Goal: Find specific page/section: Find specific page/section

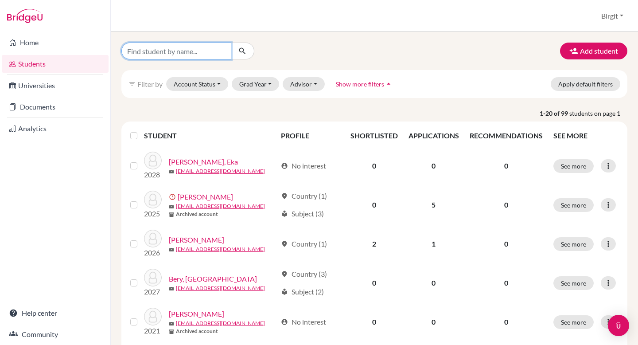
click at [197, 50] on input "Find student by name..." at bounding box center [176, 51] width 110 height 17
type input "[PERSON_NAME]"
click button "submit" at bounding box center [242, 51] width 23 height 17
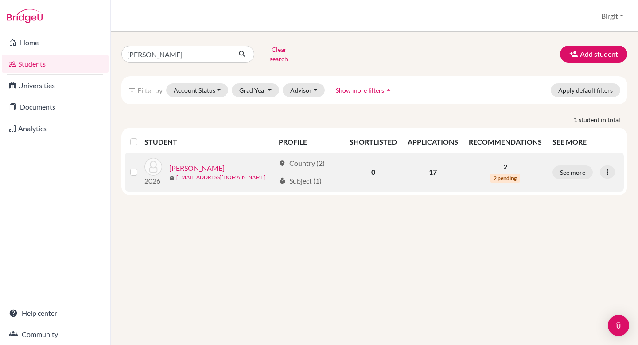
click at [196, 163] on link "[PERSON_NAME]" at bounding box center [196, 168] width 55 height 11
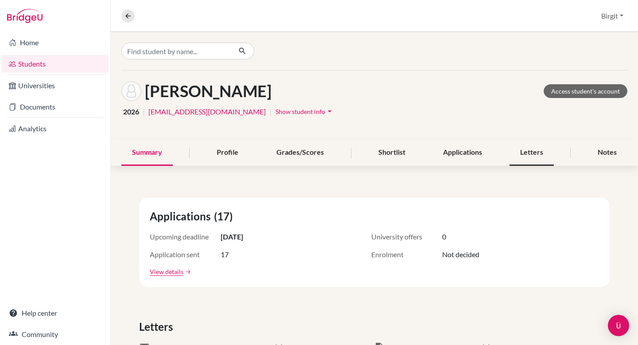
click at [538, 153] on div "Letters" at bounding box center [532, 153] width 44 height 26
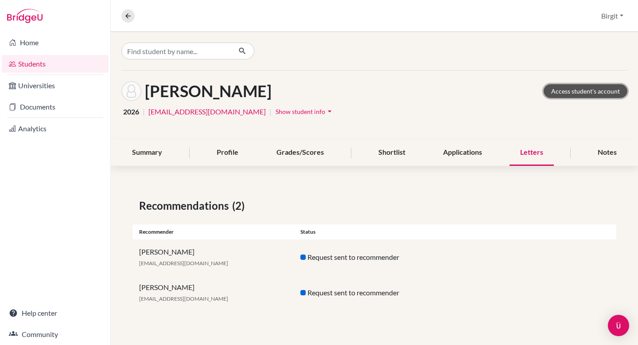
click at [592, 91] on link "Access student's account" at bounding box center [586, 91] width 84 height 14
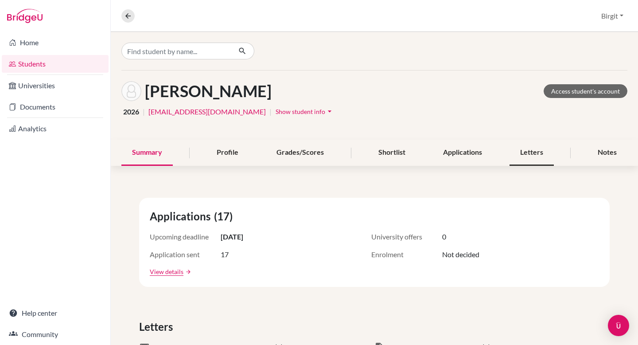
click at [530, 147] on div "Letters" at bounding box center [532, 153] width 44 height 26
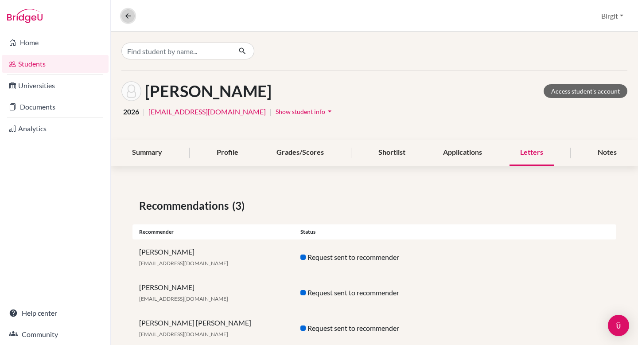
click at [130, 15] on icon at bounding box center [128, 16] width 8 height 8
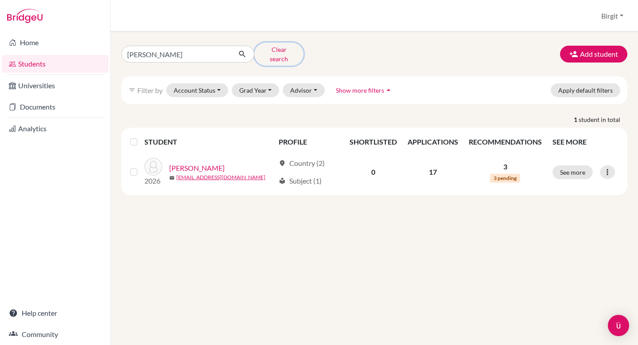
click at [277, 51] on button "Clear search" at bounding box center [278, 54] width 49 height 23
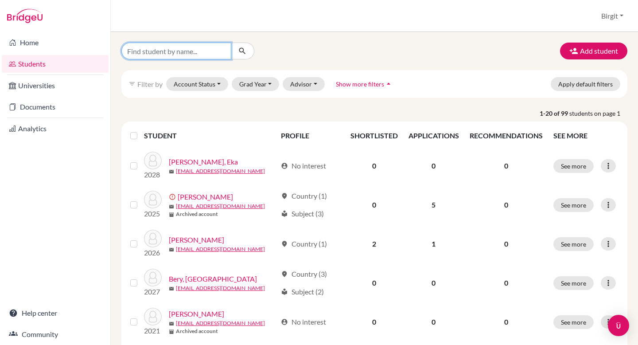
click at [140, 53] on input "Find student by name..." at bounding box center [176, 51] width 110 height 17
type input "a"
type input "alekha"
click button "submit" at bounding box center [242, 51] width 23 height 17
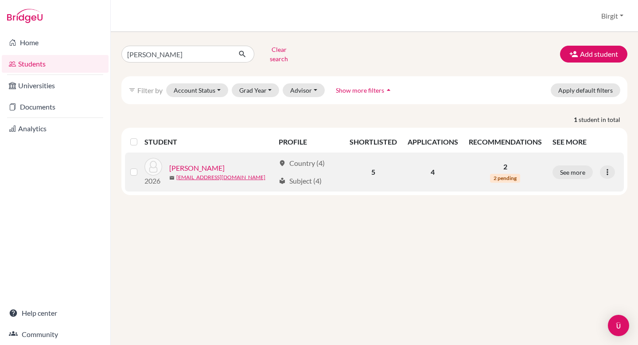
click at [193, 163] on link "Shastri, Alekha" at bounding box center [196, 168] width 55 height 11
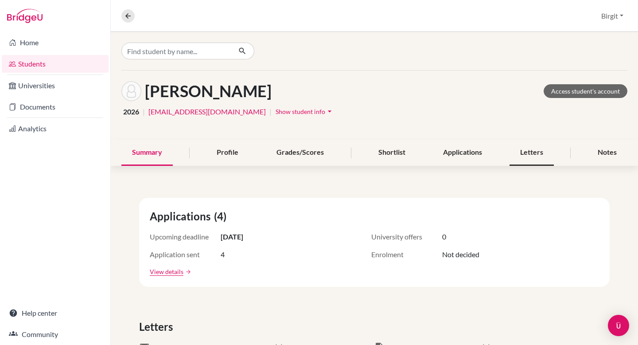
click at [525, 151] on div "Letters" at bounding box center [532, 153] width 44 height 26
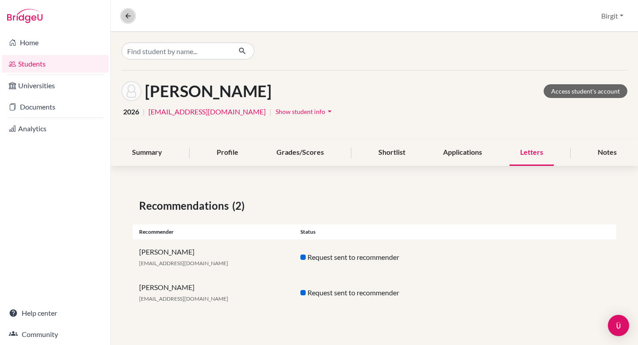
click at [131, 16] on icon at bounding box center [128, 16] width 8 height 8
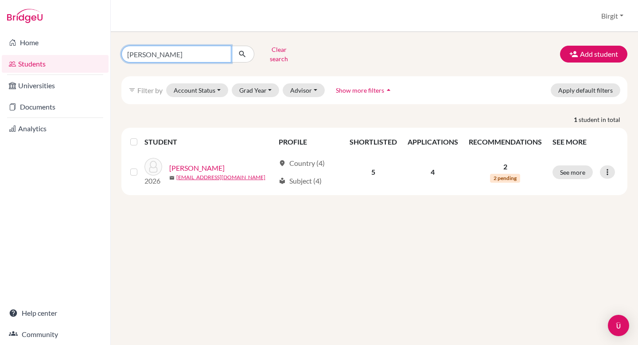
drag, startPoint x: 181, startPoint y: 51, endPoint x: 85, endPoint y: 51, distance: 95.7
click at [85, 51] on div "Home Students Universities Documents Analytics Help center Community Students o…" at bounding box center [319, 172] width 638 height 345
type input "avanti"
click button "submit" at bounding box center [242, 54] width 23 height 17
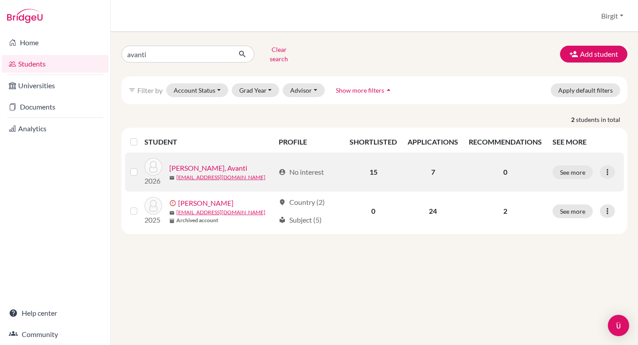
click at [199, 163] on link "Poddar, Avanti" at bounding box center [208, 168] width 78 height 11
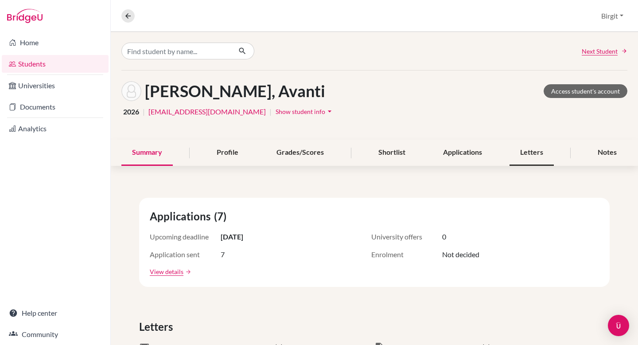
click at [516, 147] on div "Letters" at bounding box center [532, 153] width 44 height 26
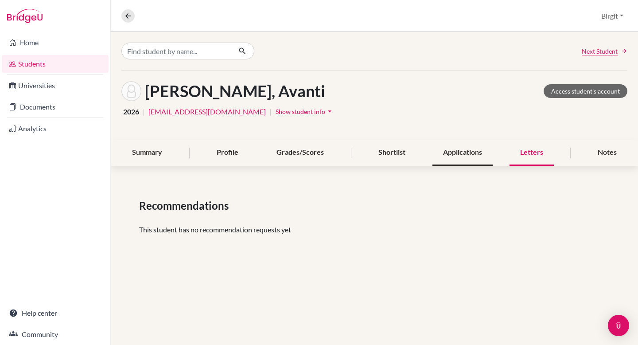
click at [457, 155] on div "Applications" at bounding box center [463, 153] width 60 height 26
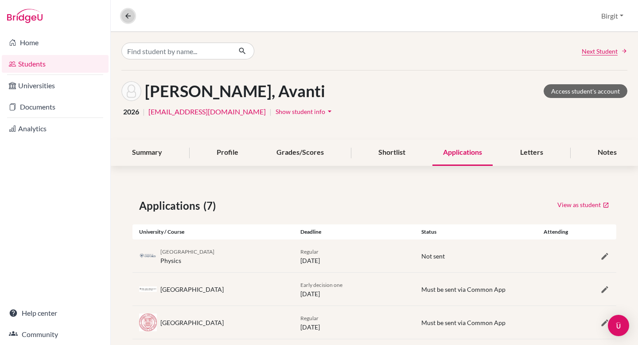
click at [129, 16] on icon at bounding box center [128, 16] width 8 height 8
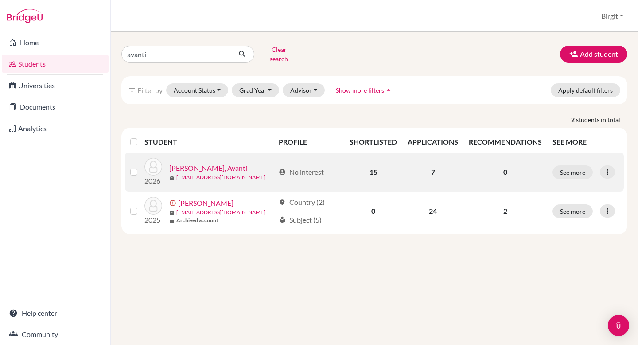
click at [200, 163] on link "Poddar, Avanti" at bounding box center [208, 168] width 78 height 11
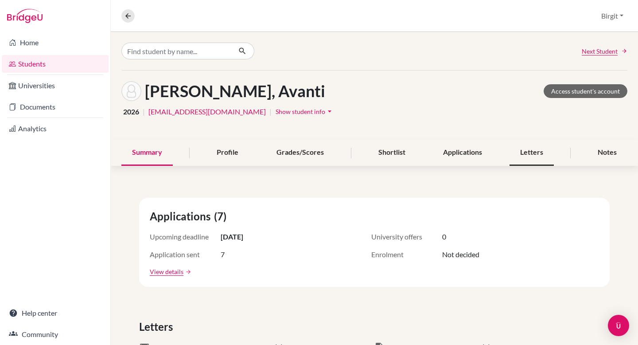
click at [532, 150] on div "Letters" at bounding box center [532, 153] width 44 height 26
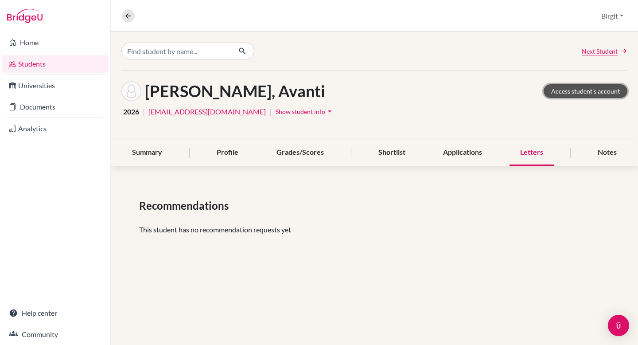
click at [568, 92] on link "Access student's account" at bounding box center [586, 91] width 84 height 14
